Goal: Information Seeking & Learning: Learn about a topic

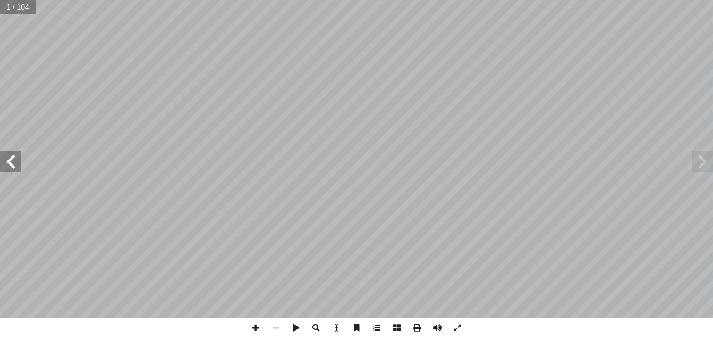
click at [11, 157] on span at bounding box center [10, 161] width 21 height 21
click at [10, 156] on span at bounding box center [10, 161] width 21 height 21
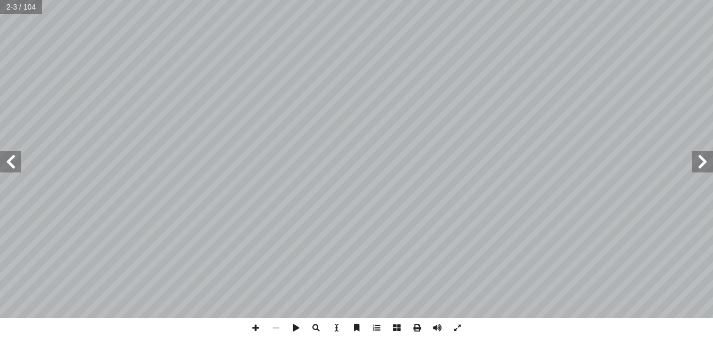
click at [10, 156] on span at bounding box center [10, 161] width 21 height 21
click at [12, 167] on span at bounding box center [10, 161] width 21 height 21
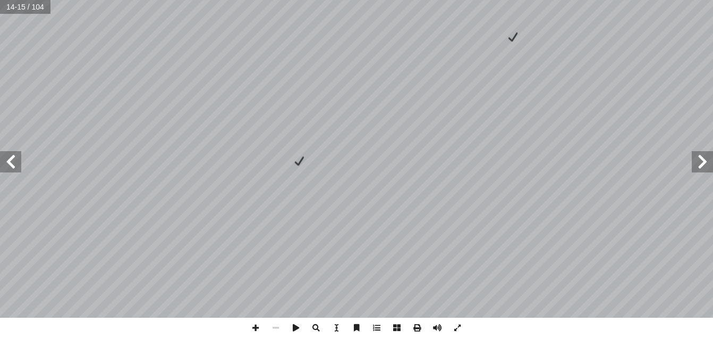
click at [13, 155] on span at bounding box center [10, 161] width 21 height 21
click at [703, 159] on span at bounding box center [702, 161] width 21 height 21
click at [11, 163] on span at bounding box center [10, 161] width 21 height 21
click at [260, 329] on span at bounding box center [256, 327] width 20 height 20
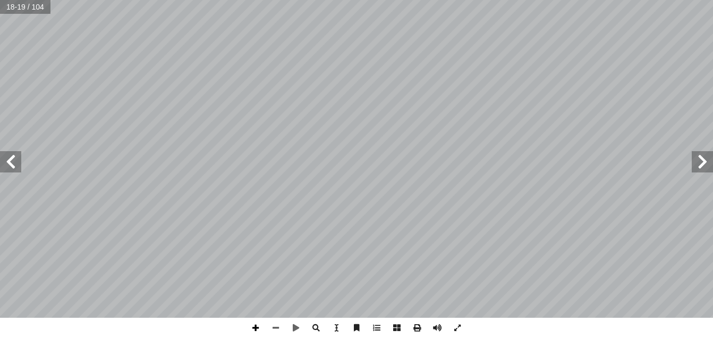
click at [256, 330] on span at bounding box center [256, 327] width 20 height 20
